Goal: Task Accomplishment & Management: Manage account settings

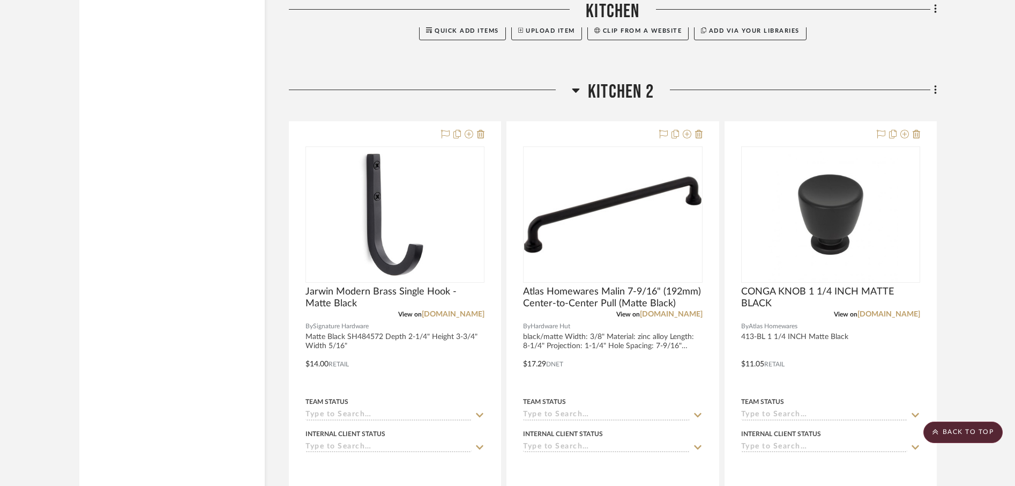
scroll to position [4647, 0]
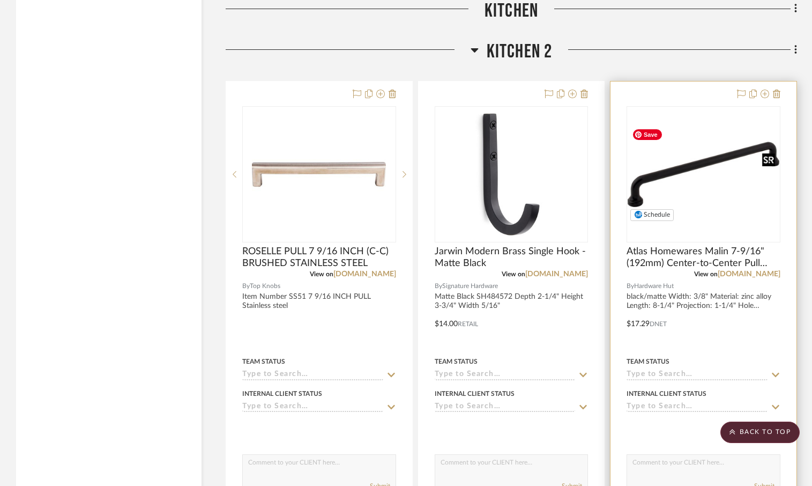
scroll to position [4674, 0]
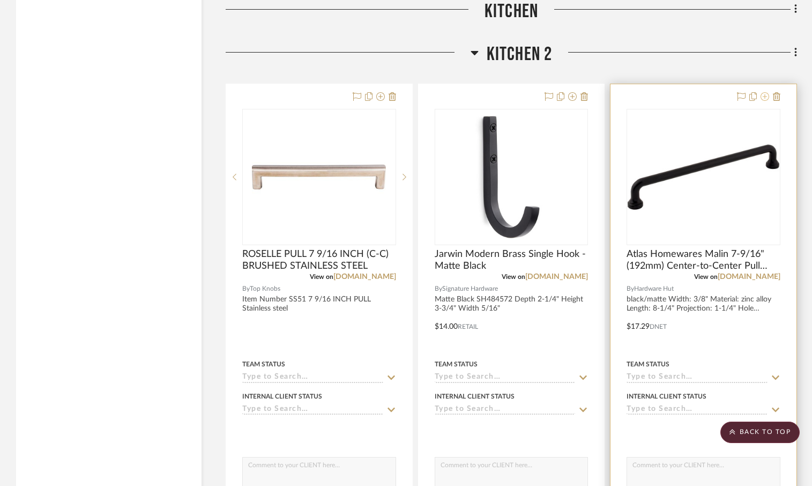
click at [766, 99] on icon at bounding box center [765, 96] width 9 height 9
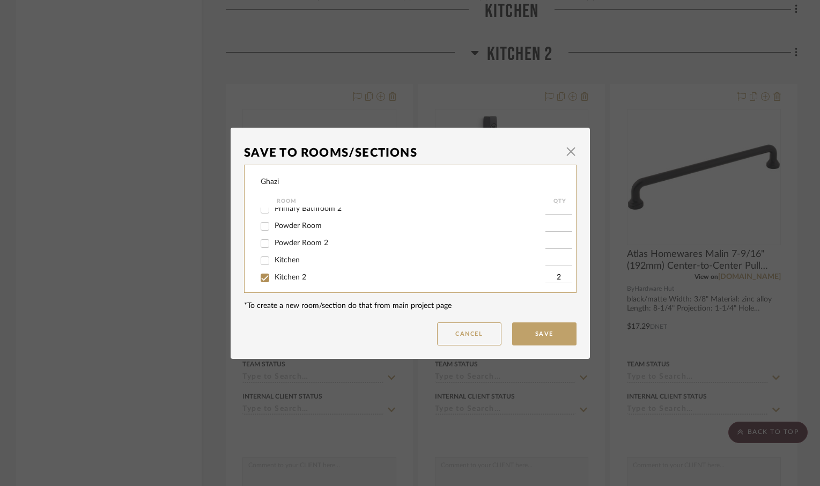
scroll to position [65, 0]
click at [293, 274] on span "Kitchen 2" at bounding box center [290, 273] width 32 height 8
click at [273, 274] on input "Kitchen 2" at bounding box center [264, 272] width 17 height 17
checkbox input "false"
click at [278, 276] on span "Kitchen 2" at bounding box center [290, 273] width 32 height 8
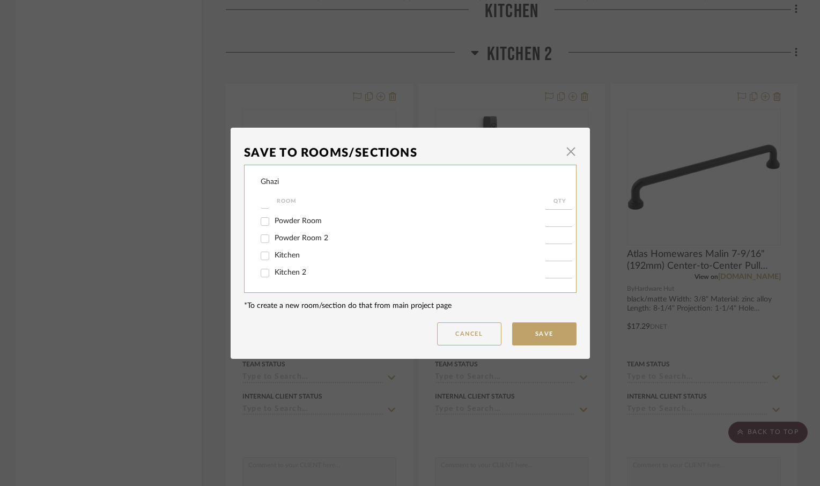
click at [273, 277] on input "Kitchen 2" at bounding box center [264, 272] width 17 height 17
checkbox input "true"
type input "1"
click at [267, 272] on input "Kitchen 2" at bounding box center [264, 272] width 17 height 17
checkbox input "false"
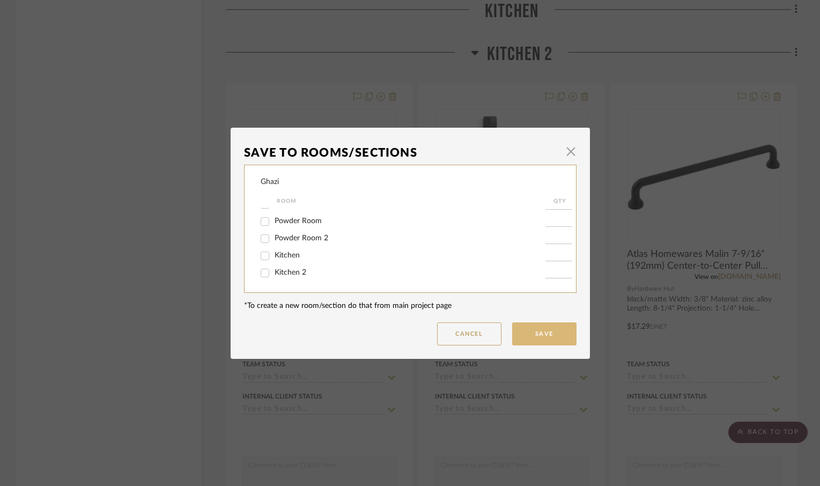
click at [528, 337] on button "Save" at bounding box center [544, 333] width 64 height 23
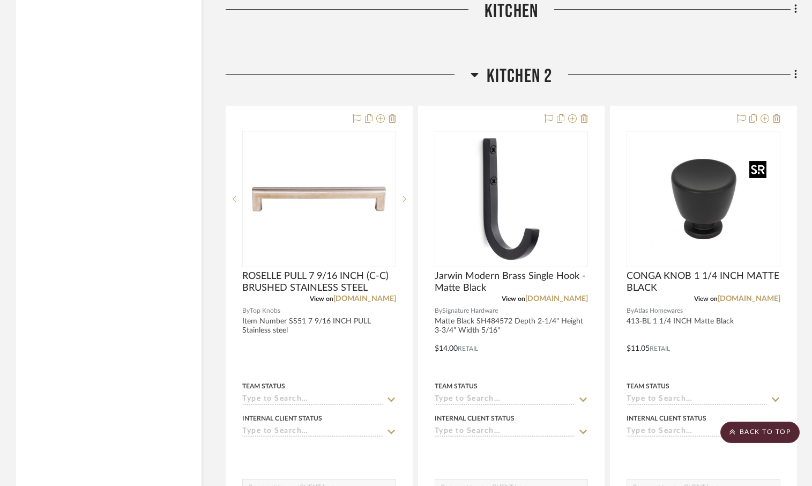
scroll to position [4646, 0]
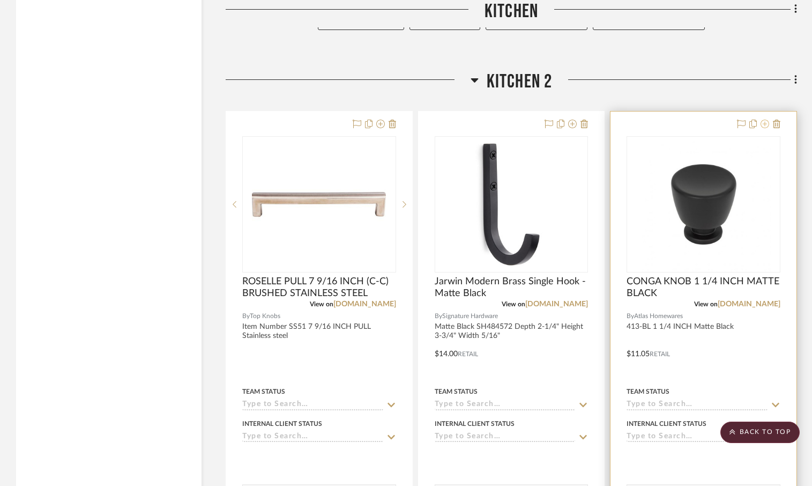
click at [764, 128] on icon at bounding box center [765, 124] width 9 height 9
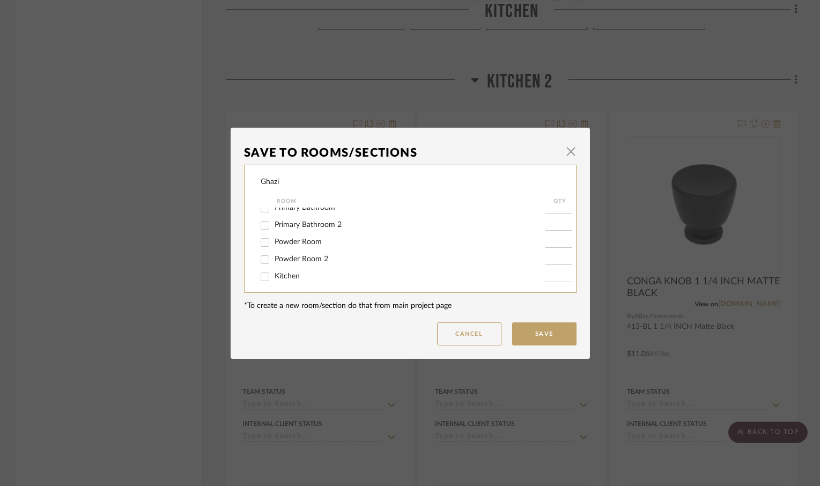
scroll to position [65, 0]
click at [274, 273] on span "Kitchen 2" at bounding box center [290, 273] width 32 height 8
click at [273, 273] on input "Kitchen 2" at bounding box center [264, 272] width 17 height 17
checkbox input "false"
click at [532, 336] on button "Save" at bounding box center [544, 333] width 64 height 23
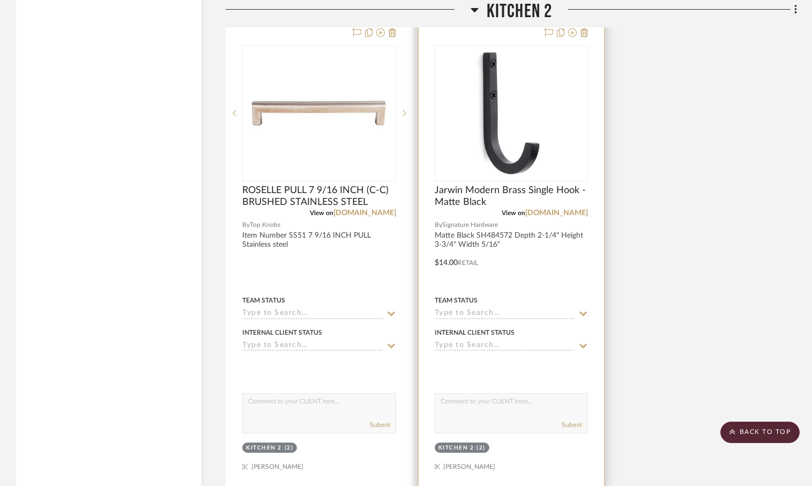
scroll to position [4736, 0]
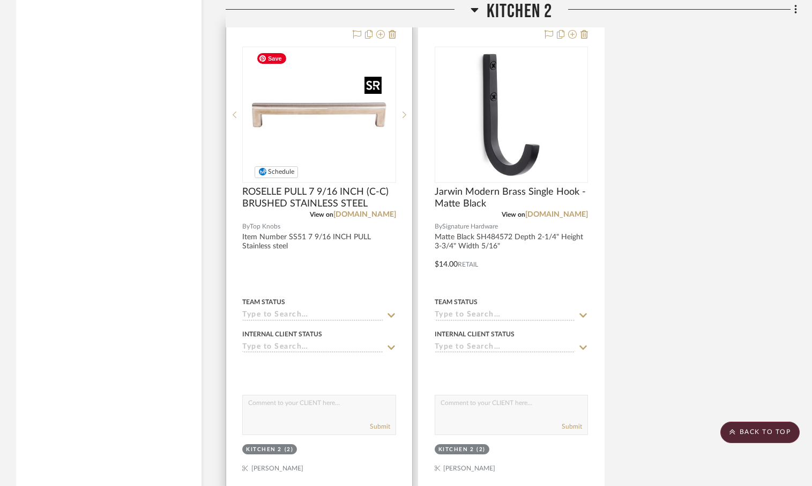
click at [0, 0] on img at bounding box center [0, 0] width 0 height 0
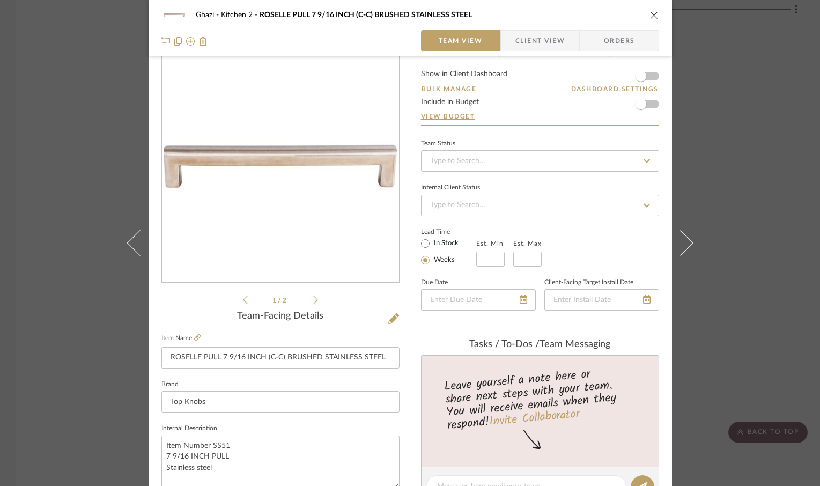
scroll to position [0, 0]
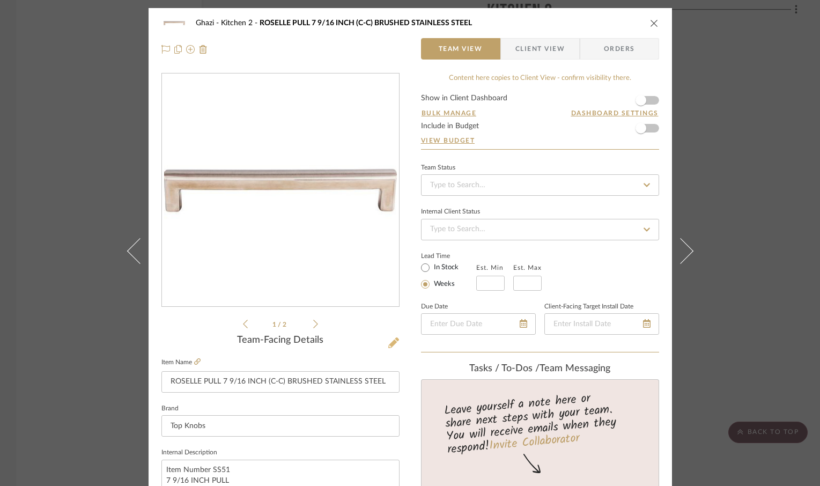
click at [388, 343] on icon at bounding box center [393, 342] width 11 height 11
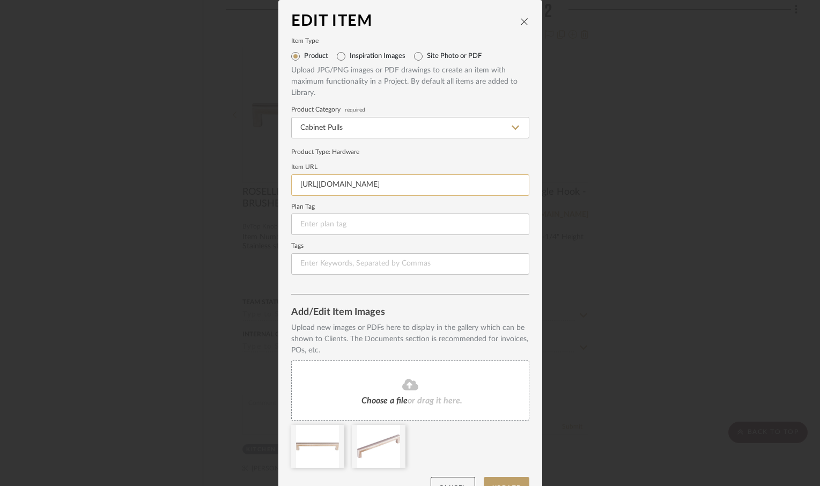
click at [373, 189] on input "[URL][DOMAIN_NAME]" at bounding box center [410, 184] width 238 height 21
paste input "roselle-pull"
type input "[URL][DOMAIN_NAME]"
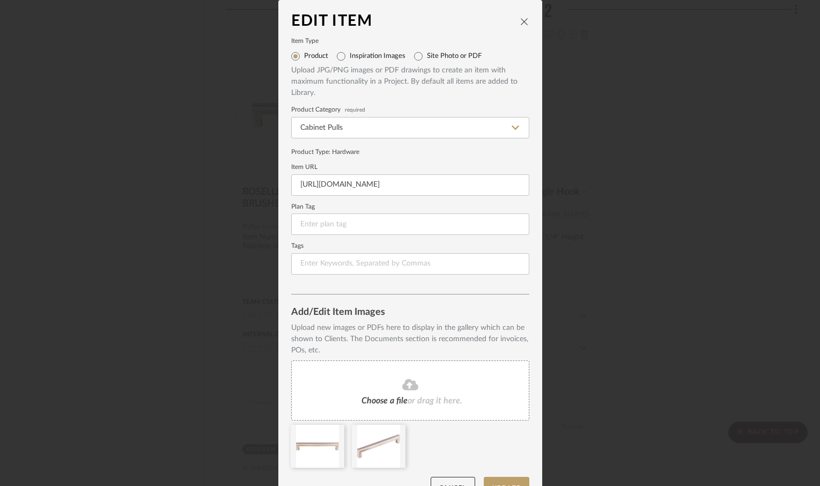
click at [496, 310] on div "Add/Edit Item Images" at bounding box center [410, 312] width 238 height 11
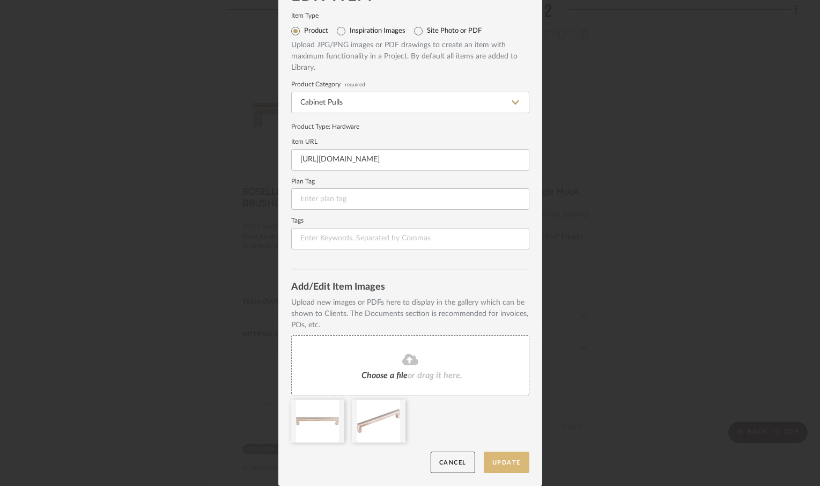
click at [497, 458] on button "Update" at bounding box center [506, 462] width 46 height 22
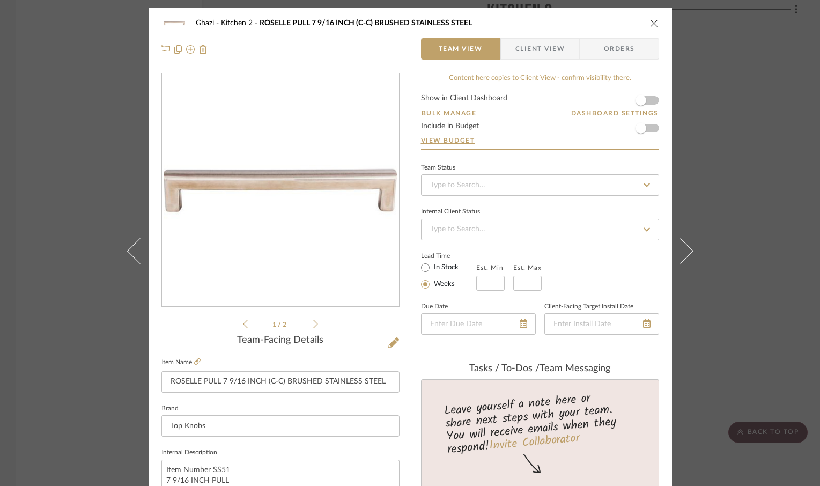
click at [655, 25] on div "Ghazi Kitchen 2 ROSELLE PULL 7 9/16 INCH (C-C) BRUSHED STAINLESS STEEL Team Vie…" at bounding box center [409, 36] width 523 height 56
click at [650, 28] on div "Ghazi Kitchen 2 ROSELLE PULL 7 9/16 INCH (C-C) BRUSHED STAINLESS STEEL" at bounding box center [409, 22] width 497 height 21
click at [650, 20] on icon "close" at bounding box center [654, 23] width 9 height 9
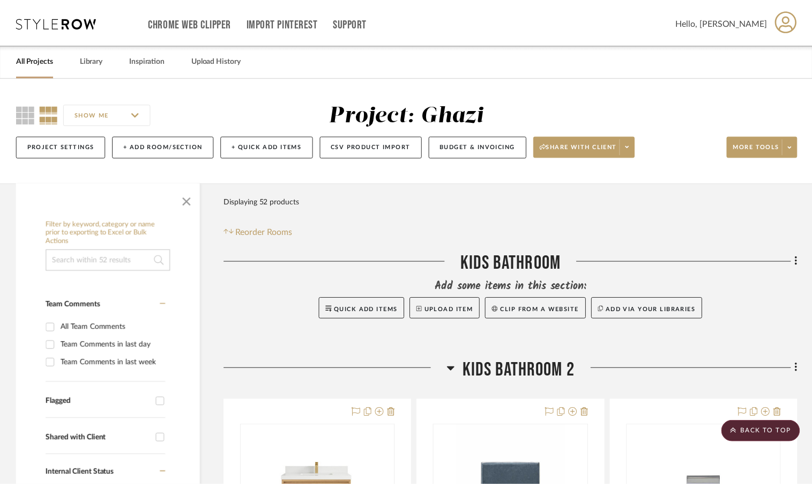
scroll to position [4736, 0]
